Goal: Navigation & Orientation: Find specific page/section

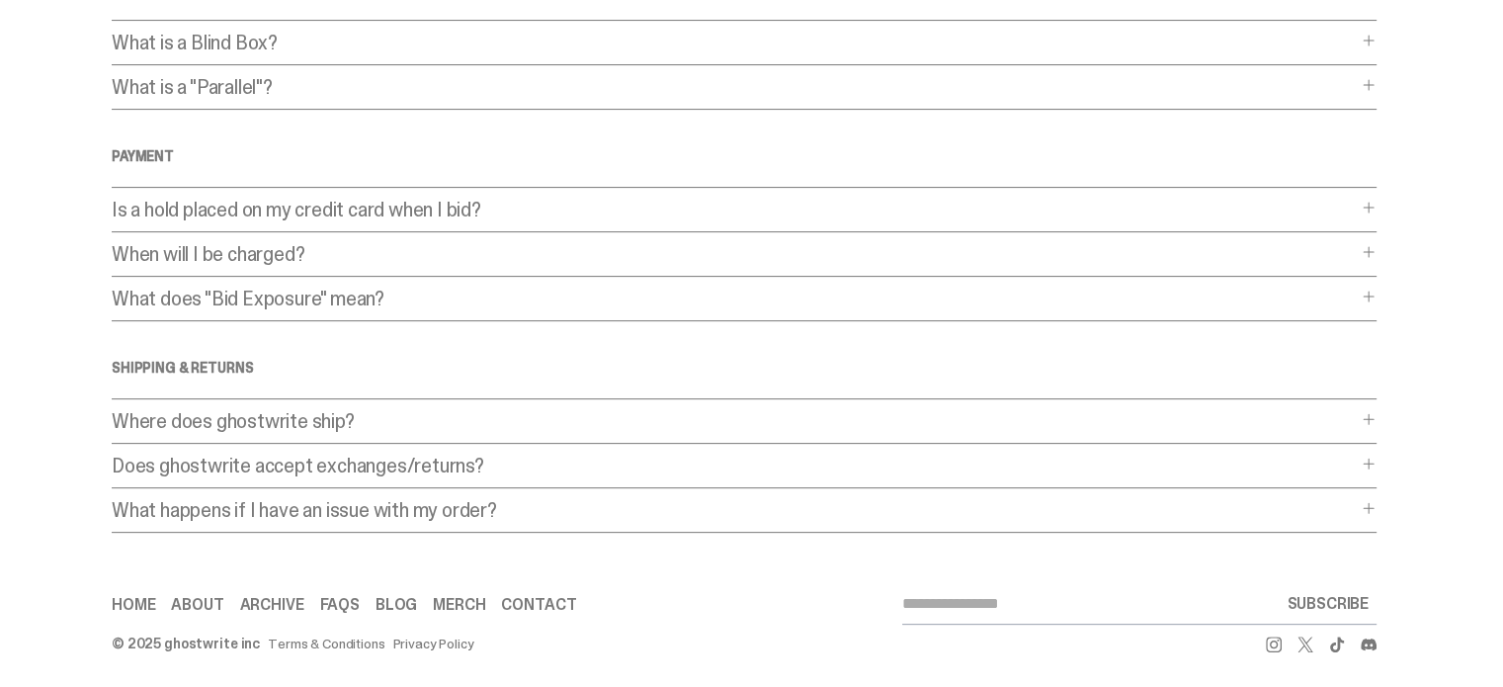
scroll to position [592, 0]
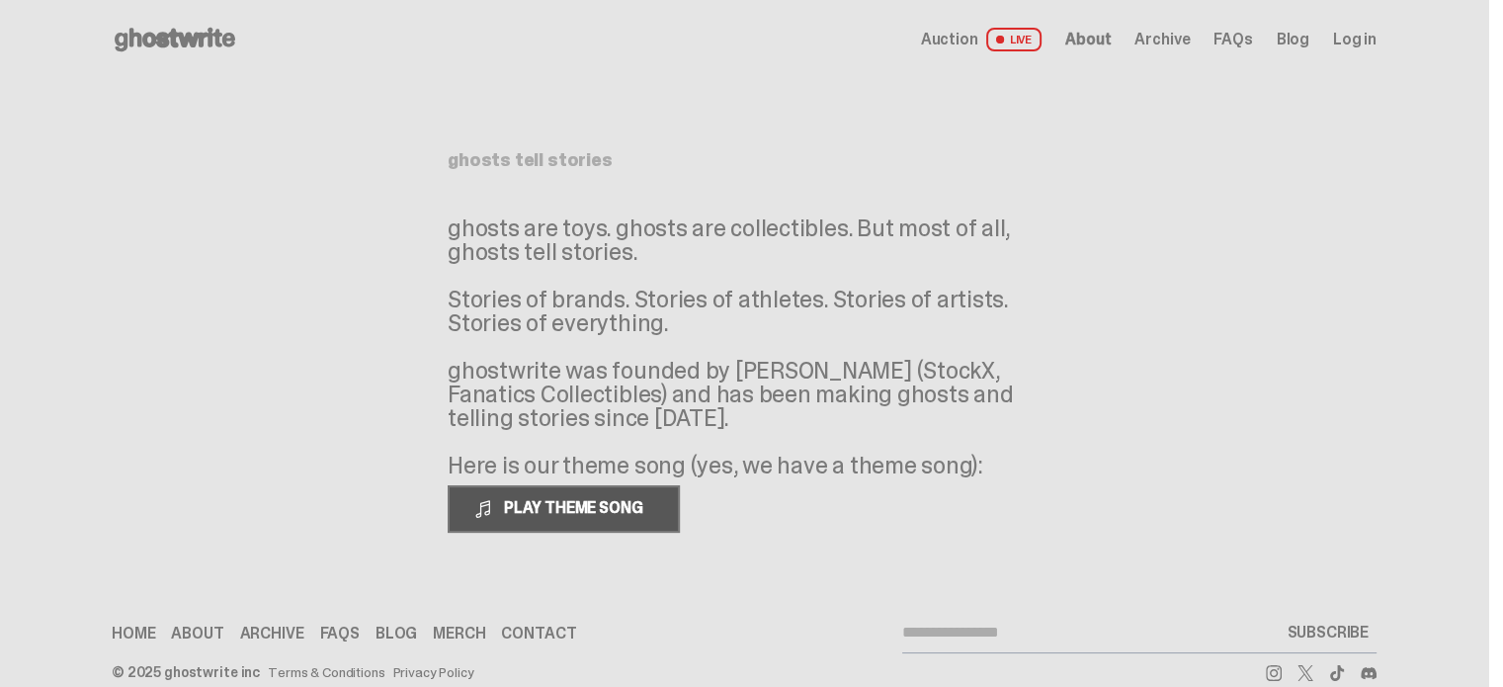
click at [587, 505] on span "PLAY THEME SONG" at bounding box center [575, 507] width 159 height 21
click at [622, 503] on span "PAUSE THEME SONG" at bounding box center [574, 507] width 156 height 21
